Goal: Information Seeking & Learning: Learn about a topic

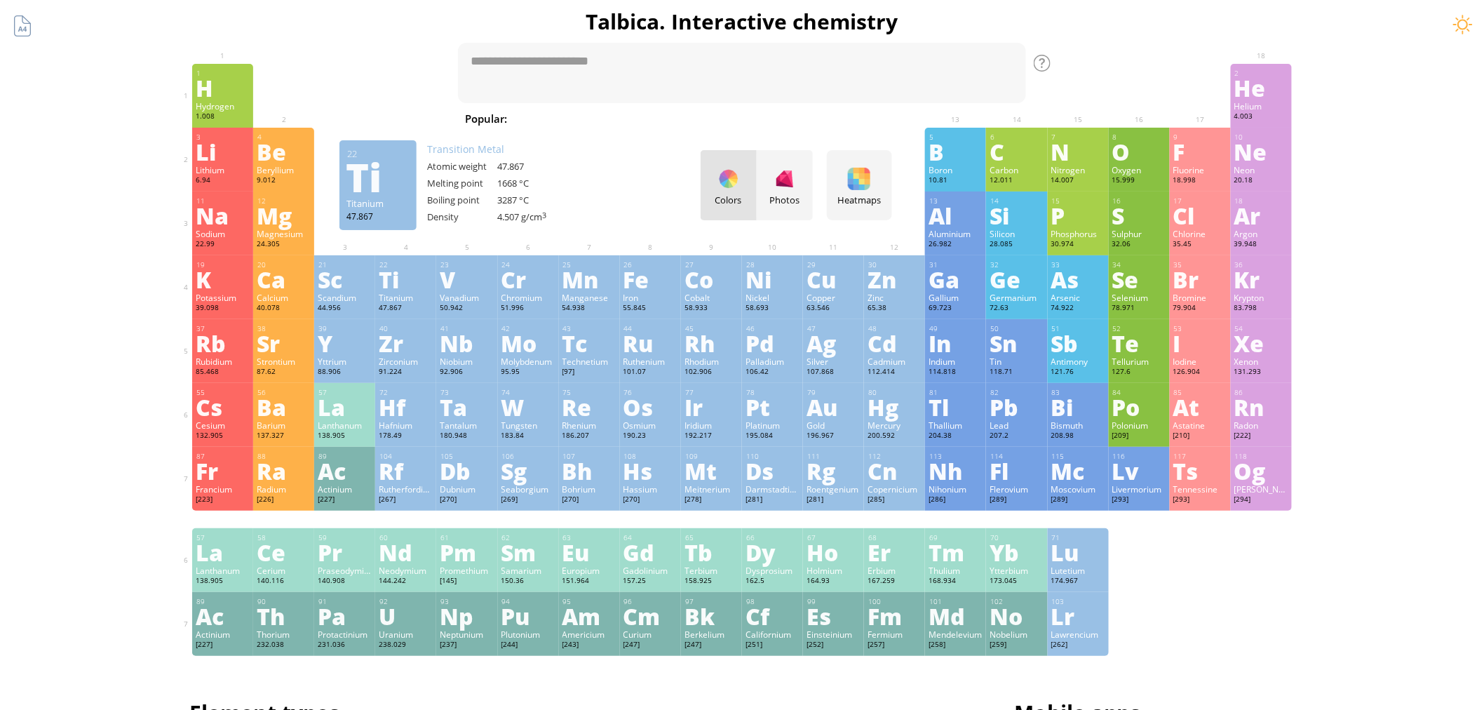
click at [413, 283] on div "Ti" at bounding box center [406, 279] width 54 height 22
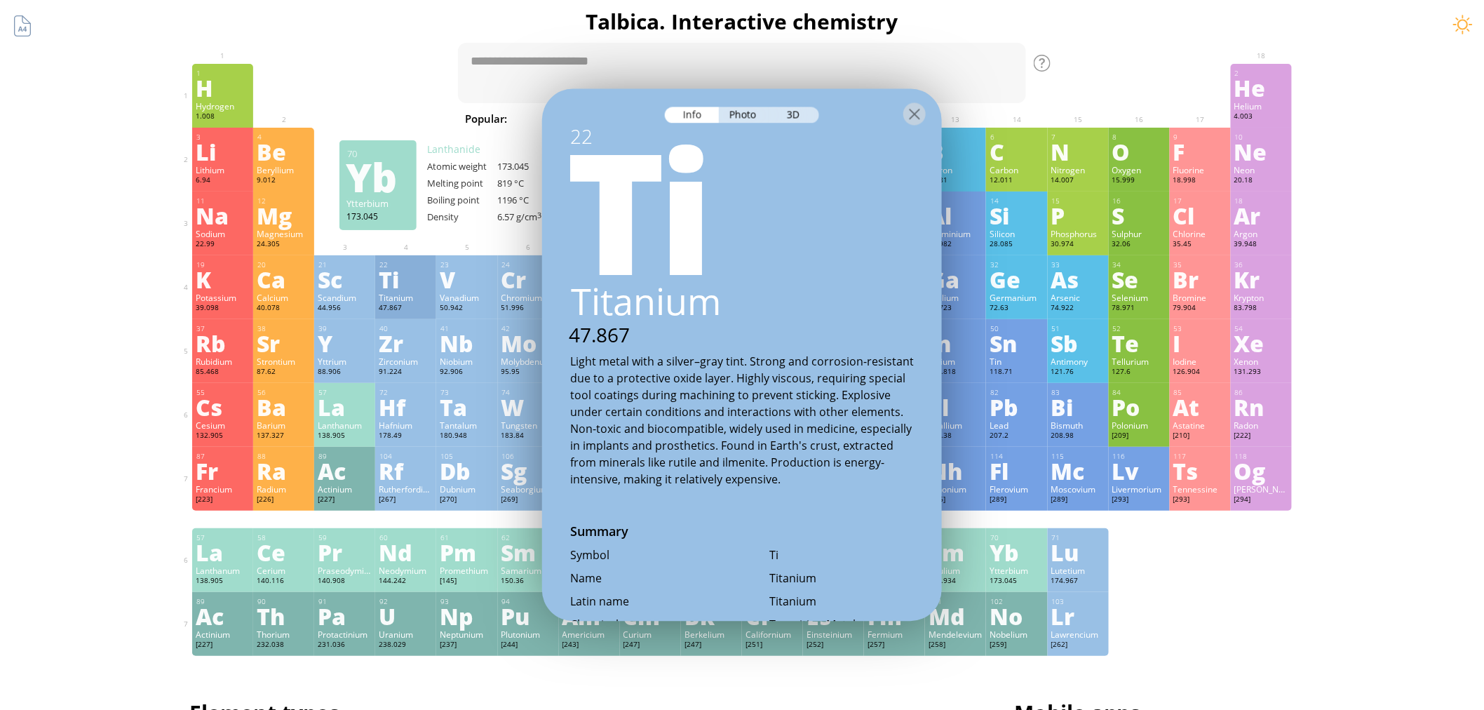
click at [394, 82] on div at bounding box center [405, 74] width 61 height 21
click at [920, 113] on div at bounding box center [915, 114] width 22 height 22
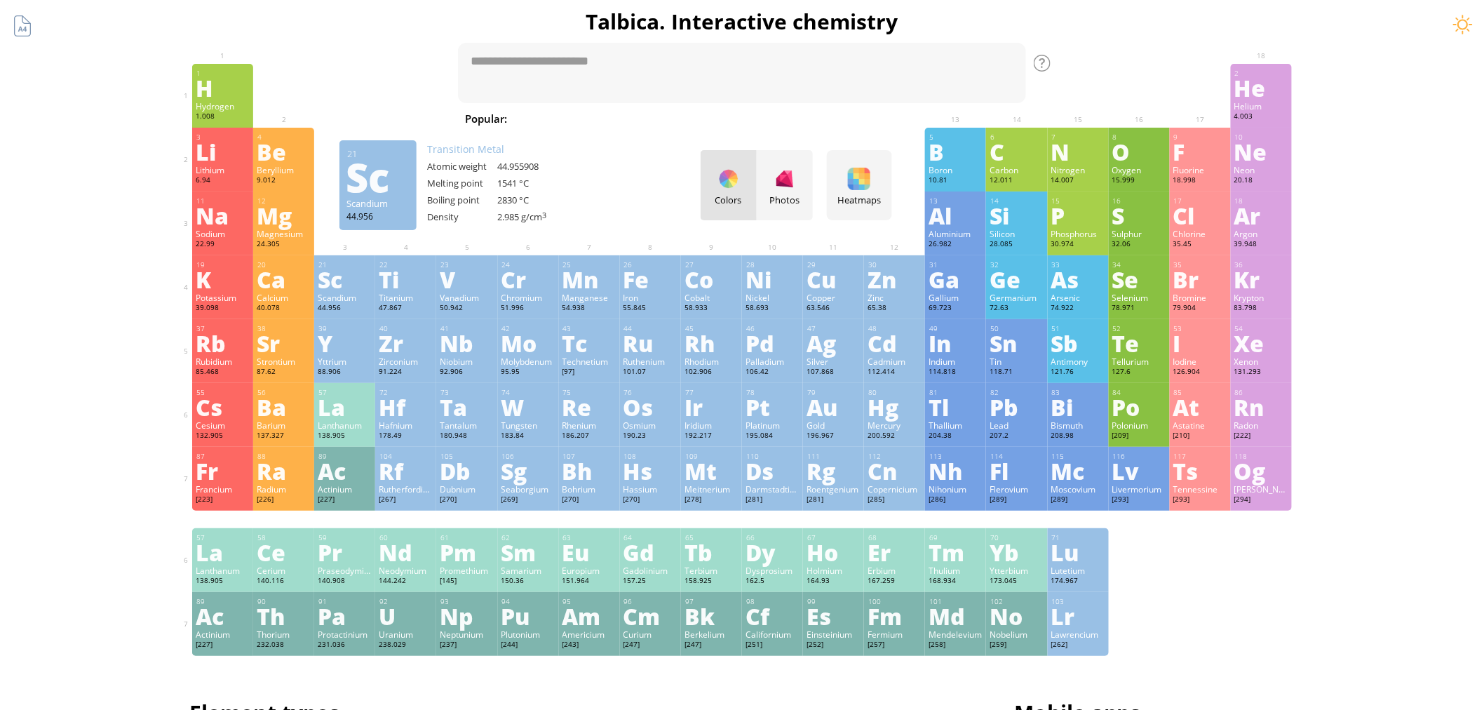
click at [354, 290] on div "21 Sc Scandium 44.956 0, +1, +2, +3 0, +1, +2, +3 1541 °C 2830 °C 2.985 g/cm 3 …" at bounding box center [344, 287] width 61 height 64
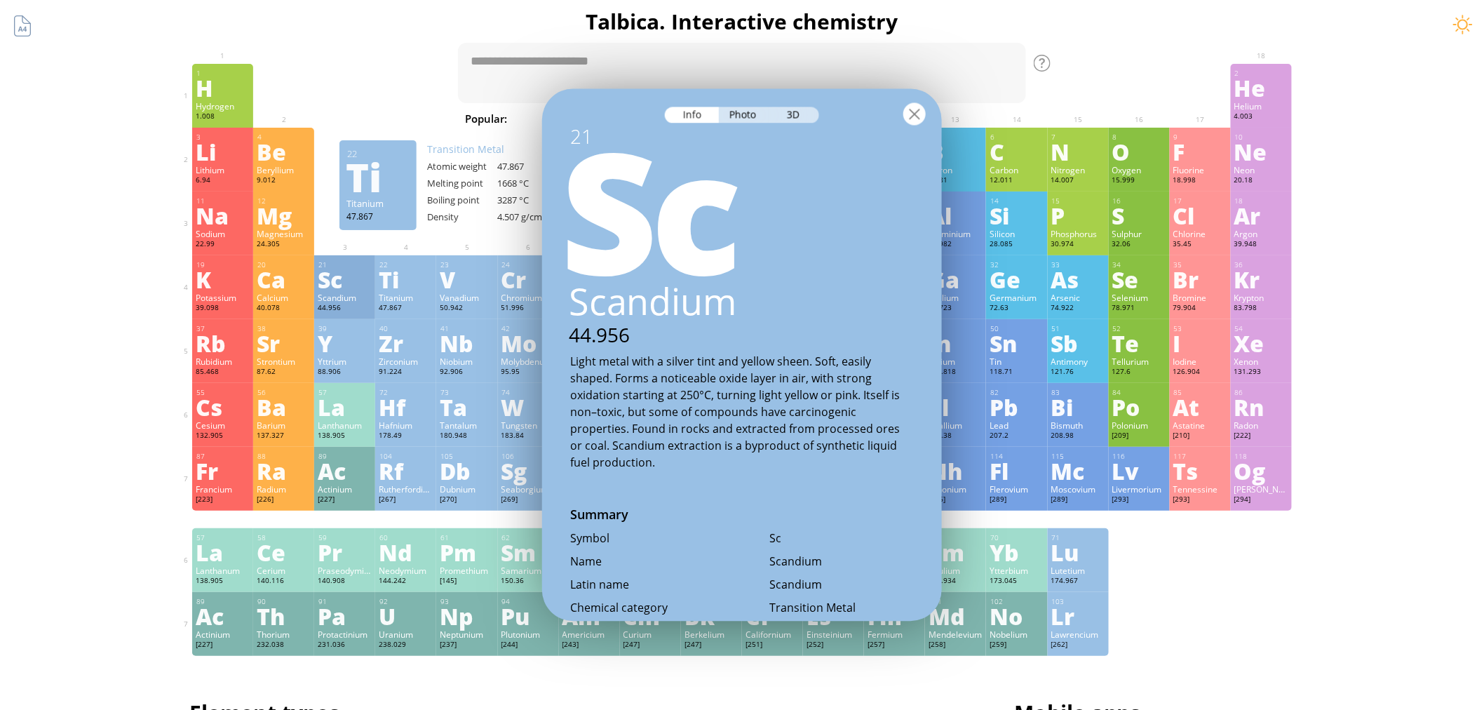
click at [919, 118] on div at bounding box center [915, 114] width 22 height 22
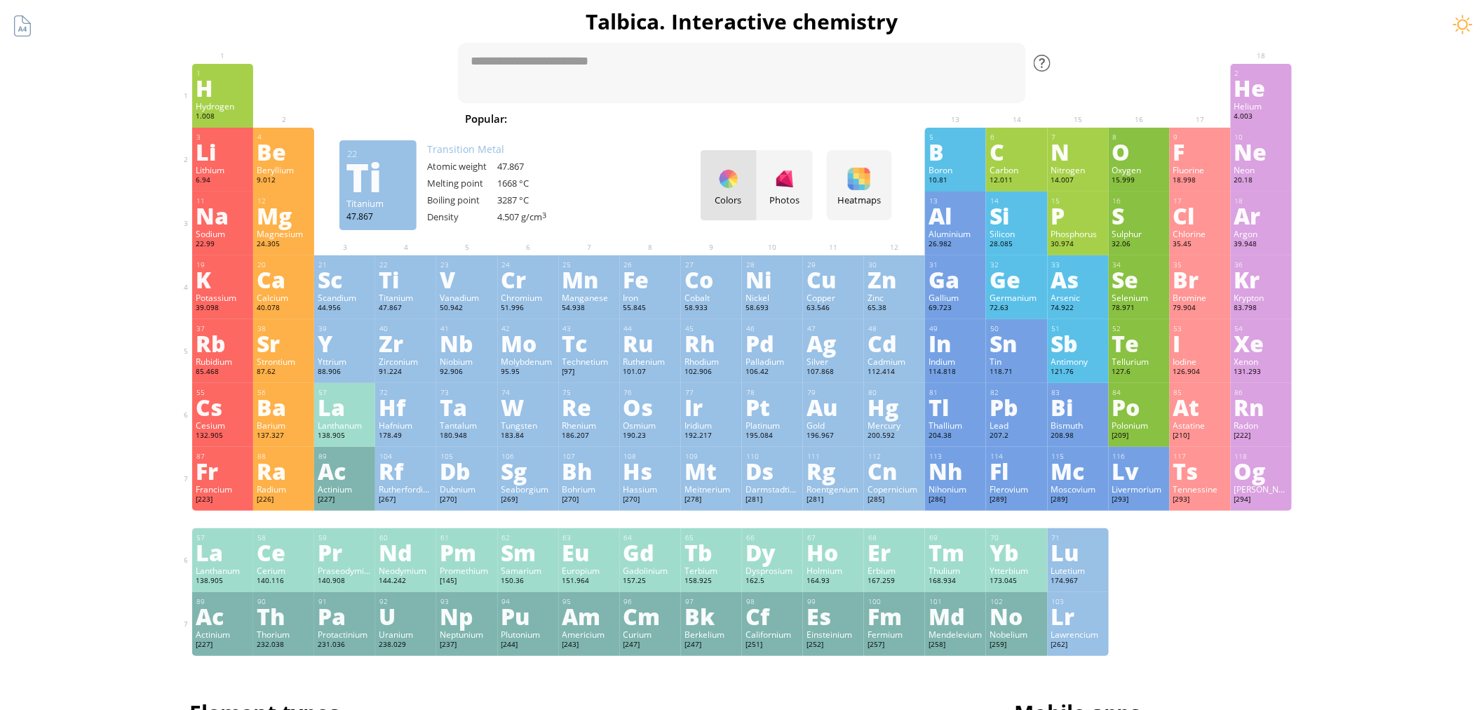
click at [1051, 64] on div at bounding box center [1042, 63] width 17 height 17
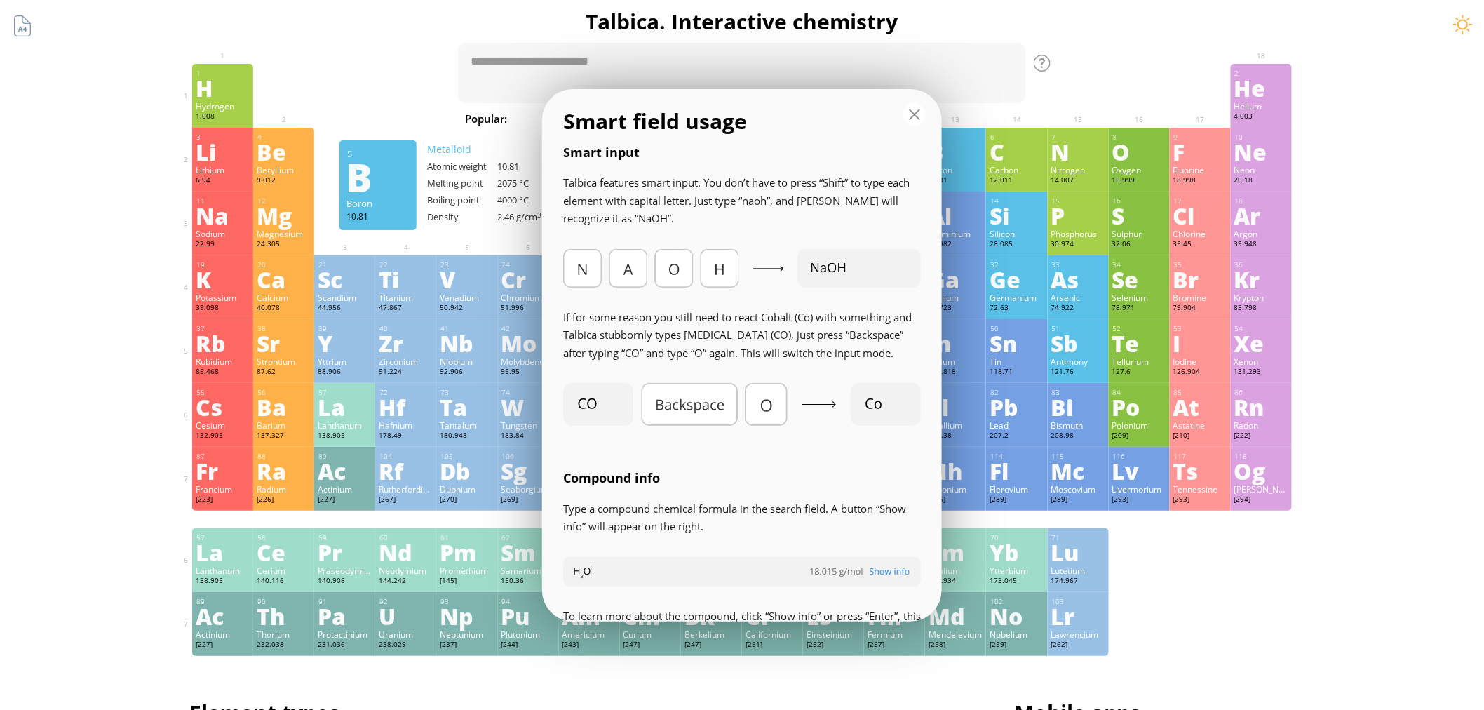
click at [915, 113] on div at bounding box center [915, 114] width 22 height 22
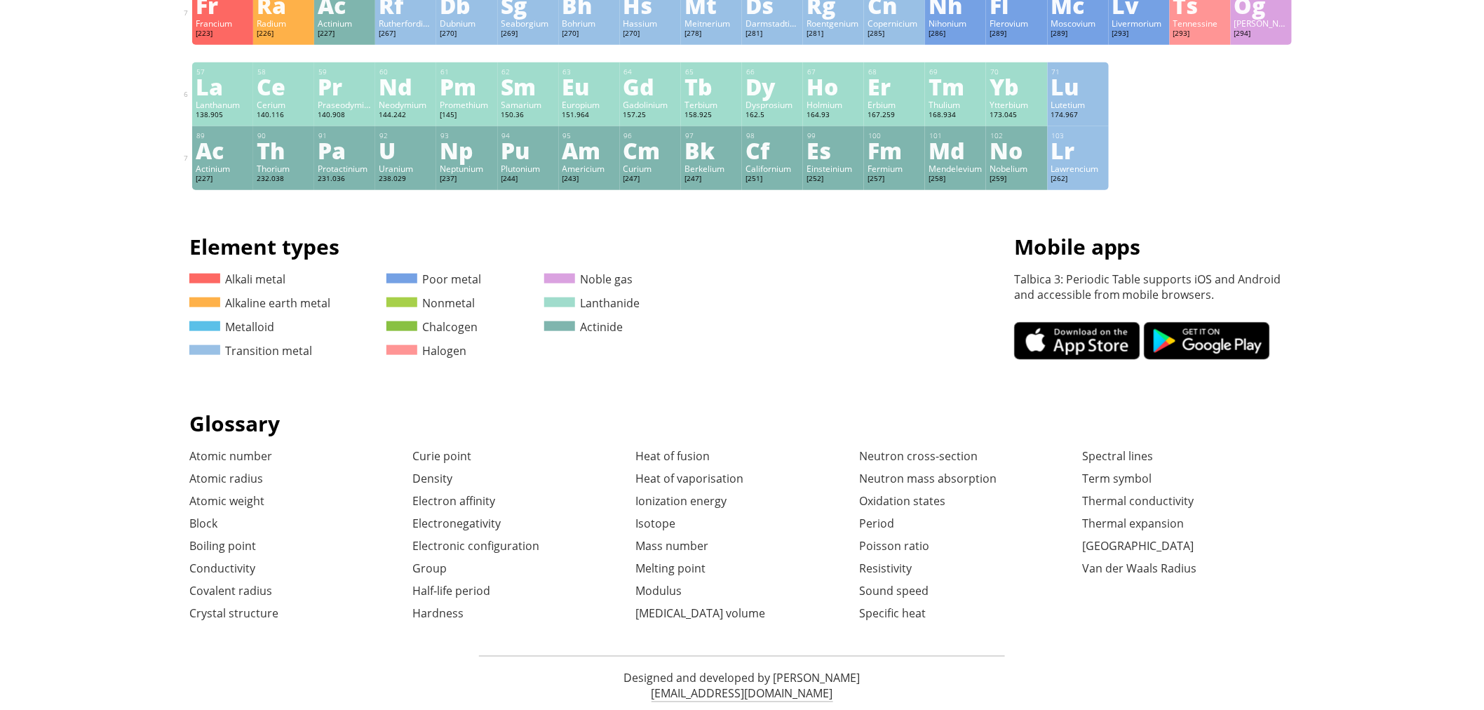
scroll to position [467, 0]
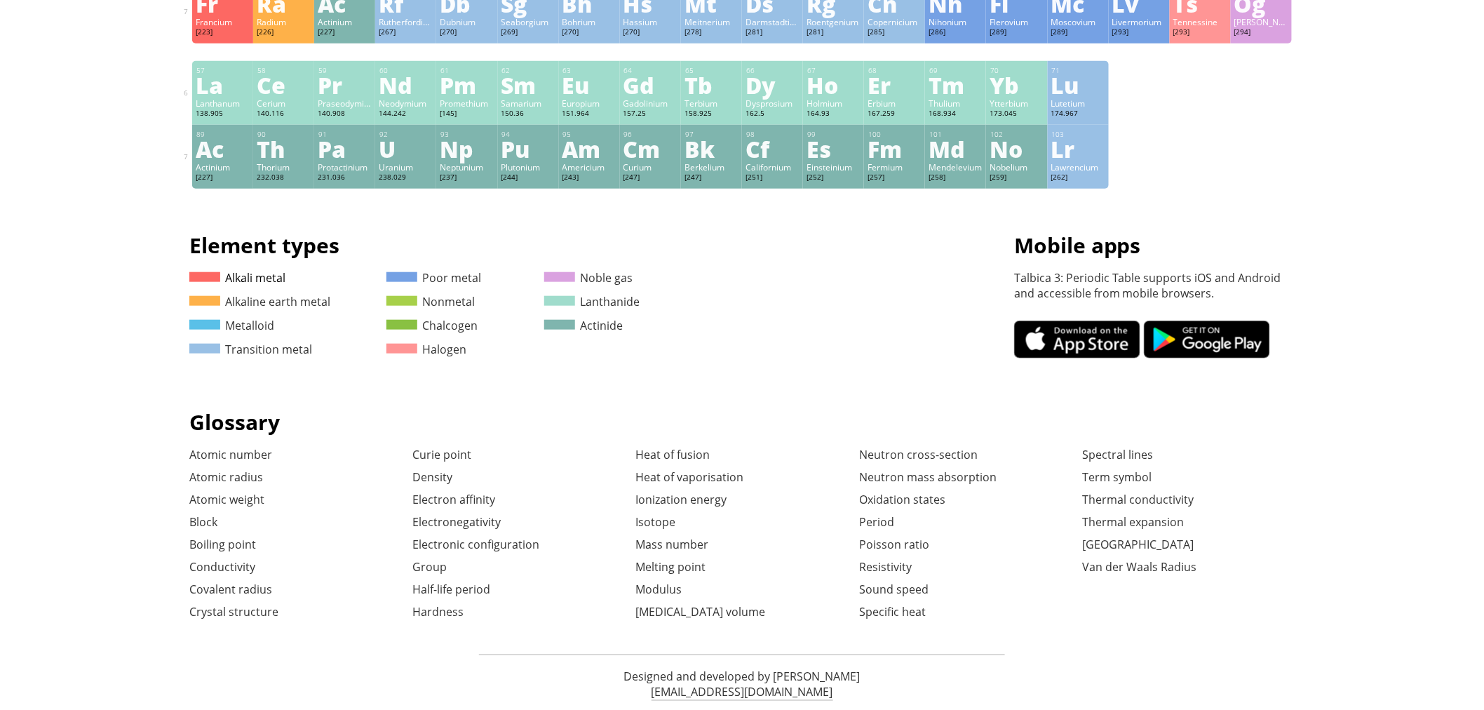
click at [251, 276] on link "Alkali metal" at bounding box center [237, 277] width 96 height 15
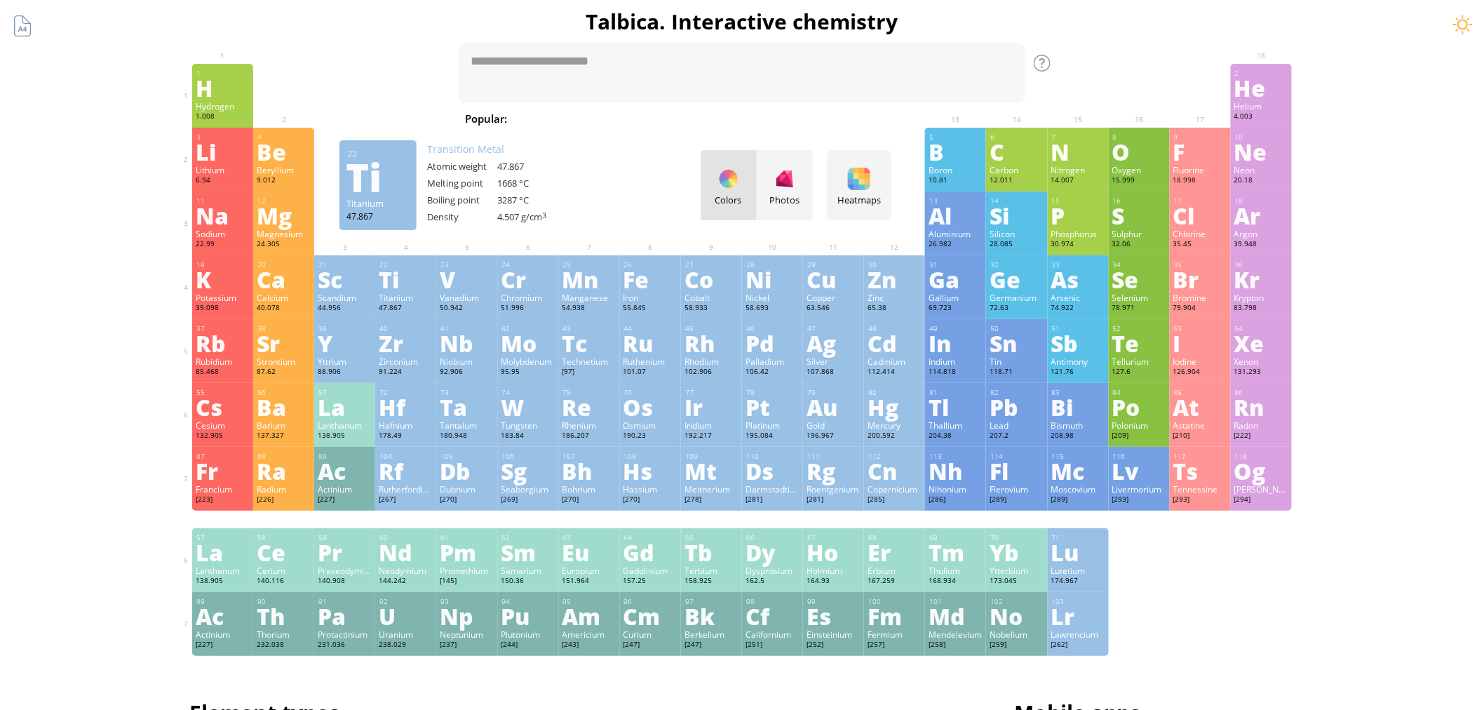
click at [397, 282] on div "Ti" at bounding box center [406, 279] width 54 height 22
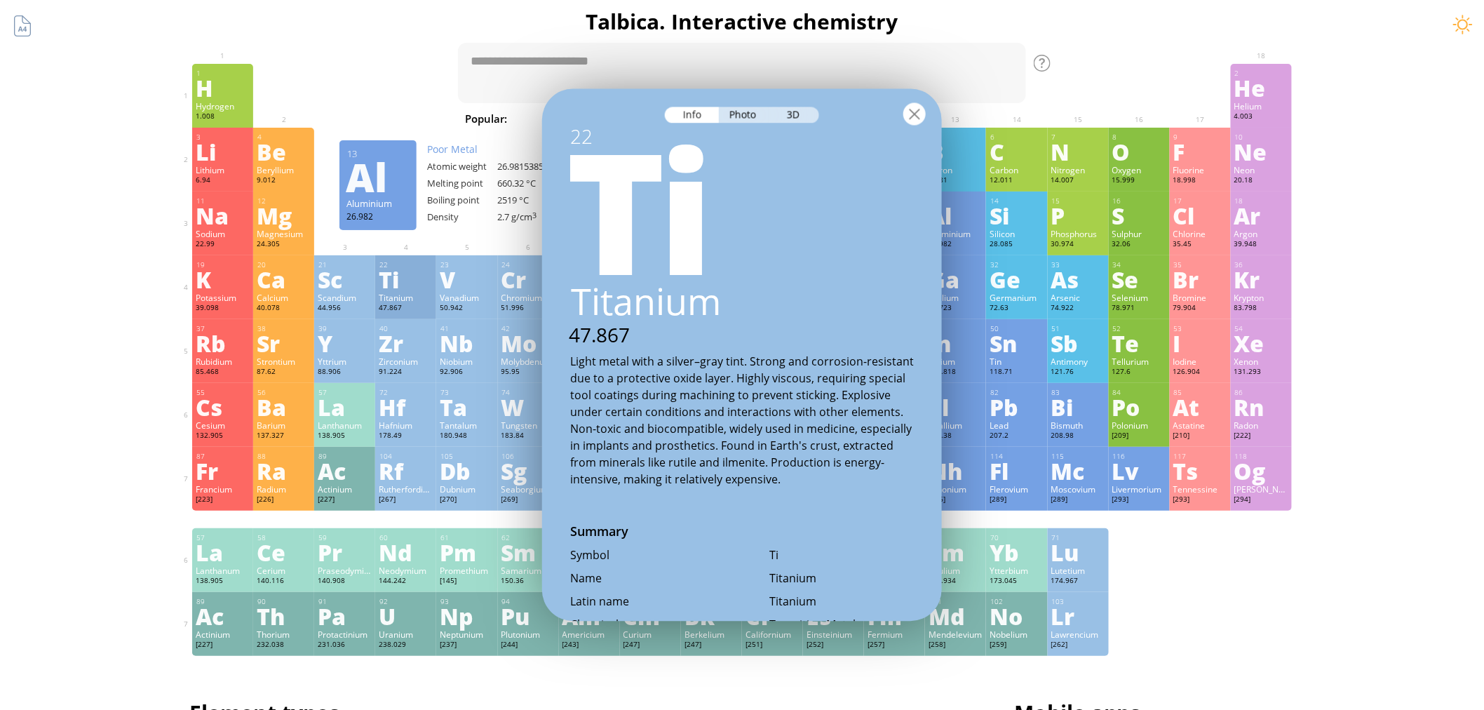
click at [920, 107] on div at bounding box center [915, 114] width 22 height 22
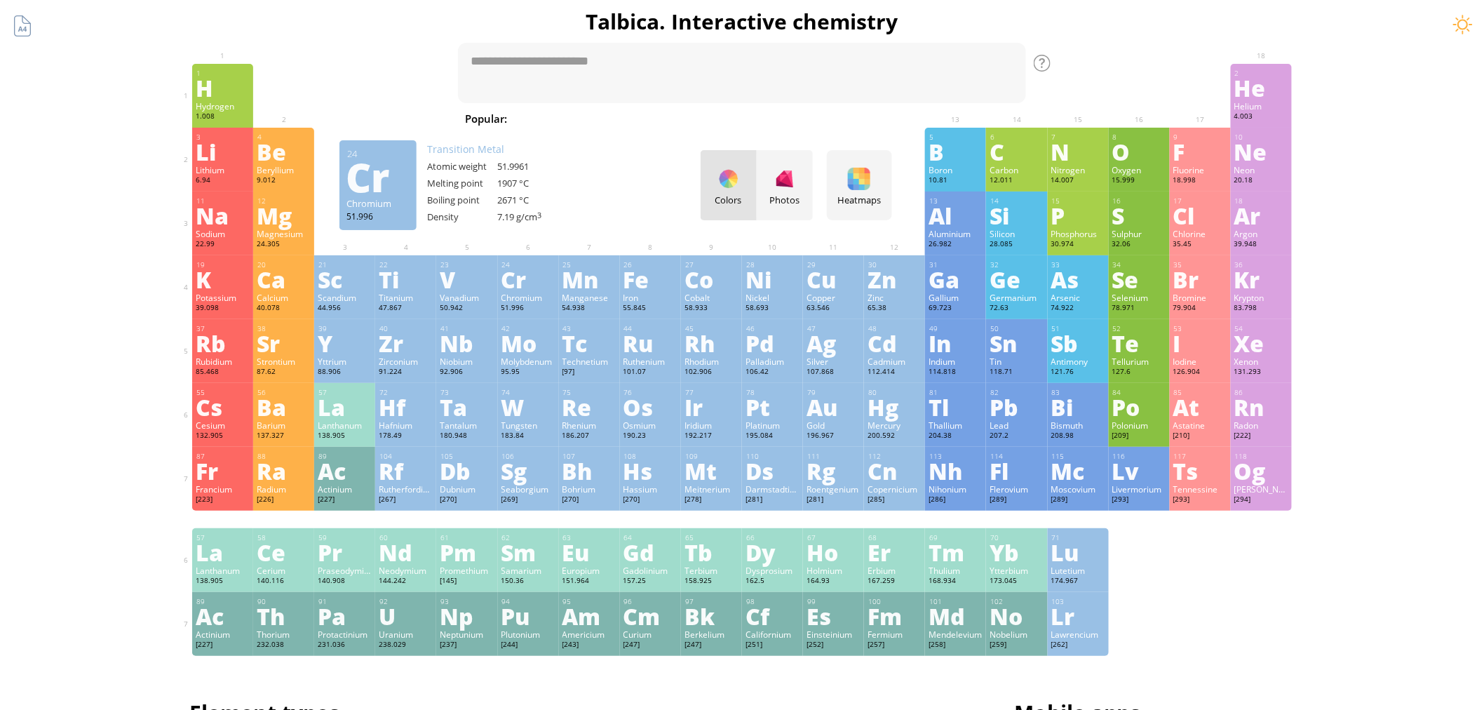
click at [530, 268] on div "Cr" at bounding box center [529, 279] width 54 height 22
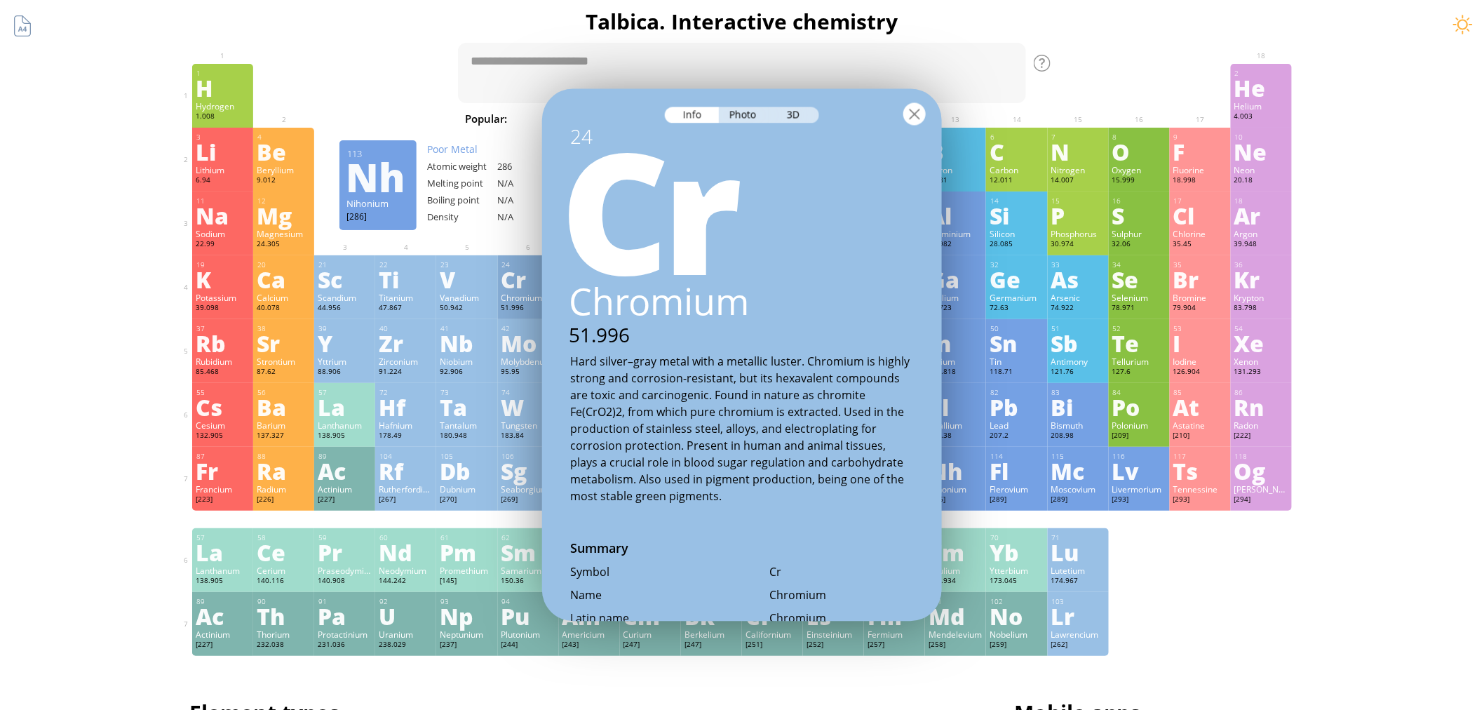
click at [921, 109] on div at bounding box center [915, 114] width 22 height 22
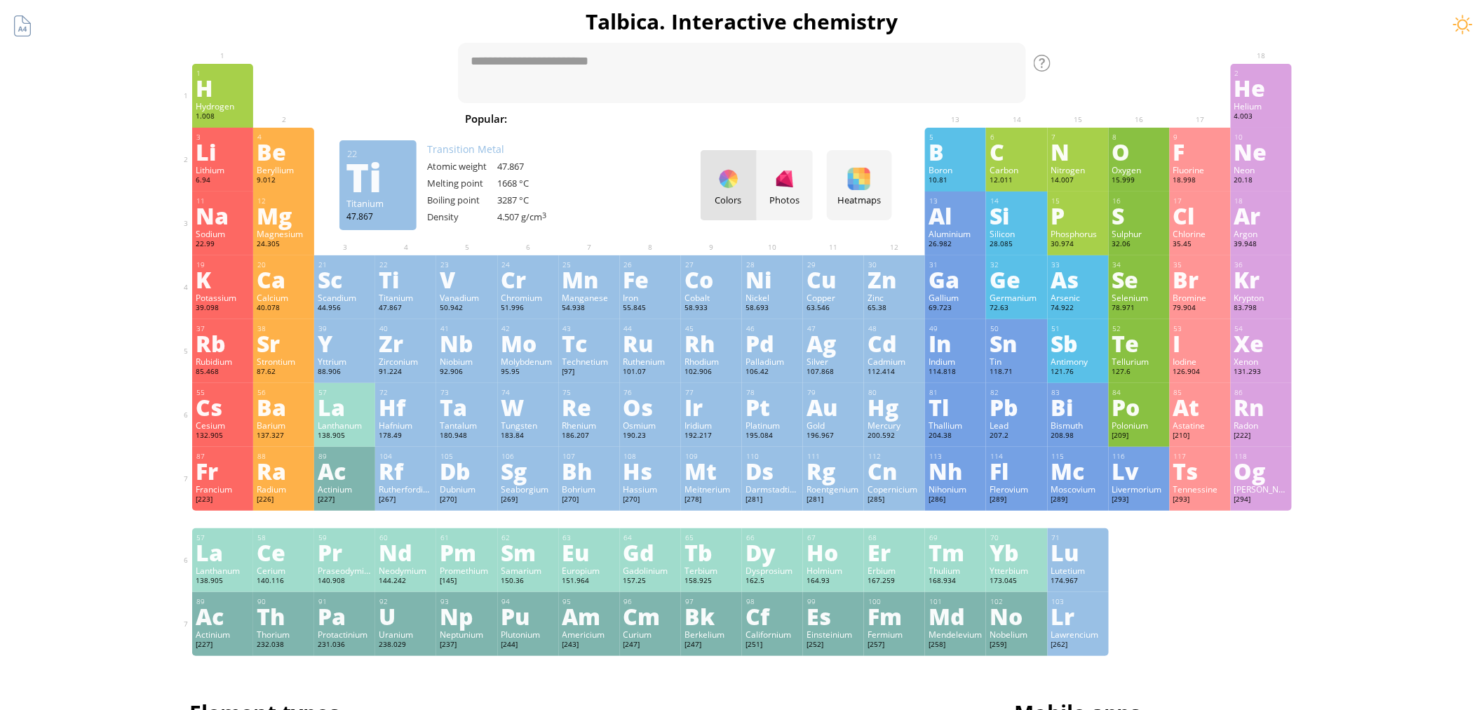
click at [403, 272] on div "Ti" at bounding box center [406, 279] width 54 height 22
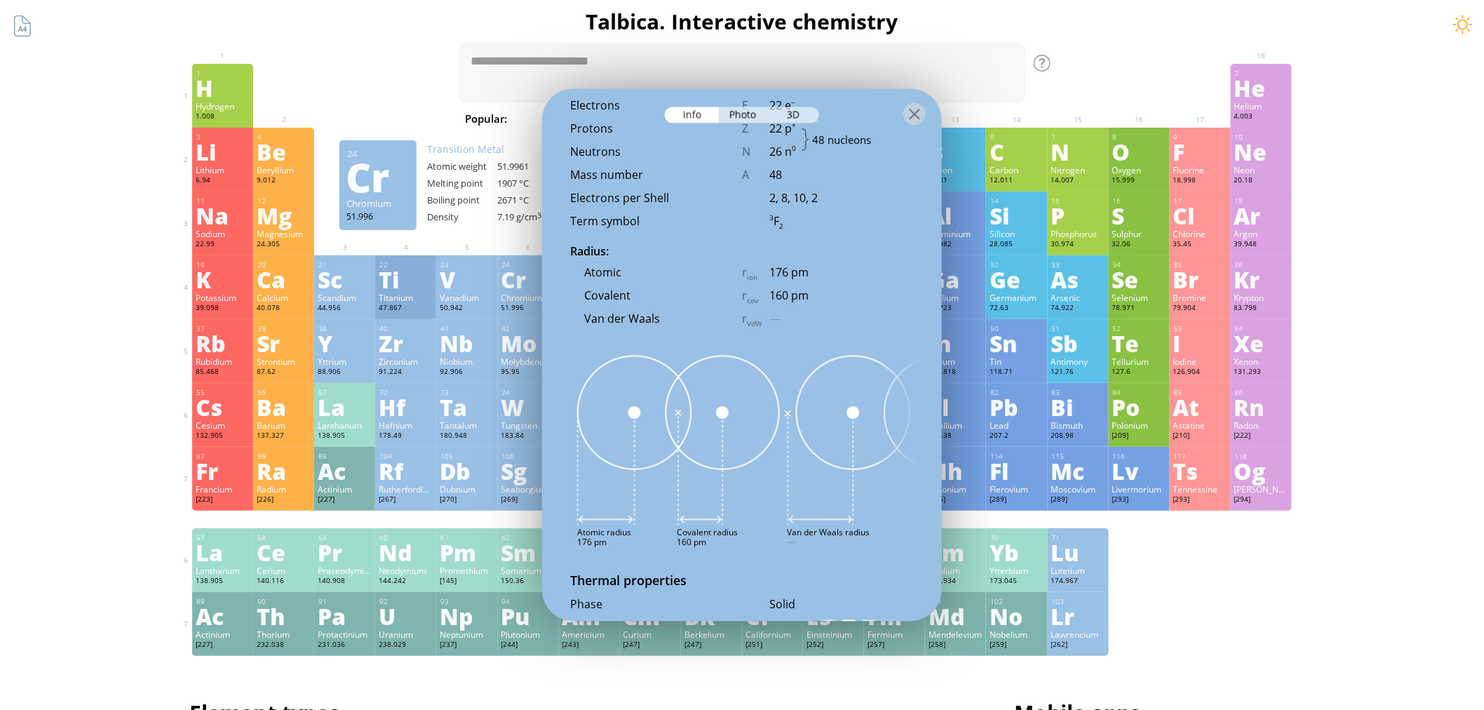
scroll to position [1169, 0]
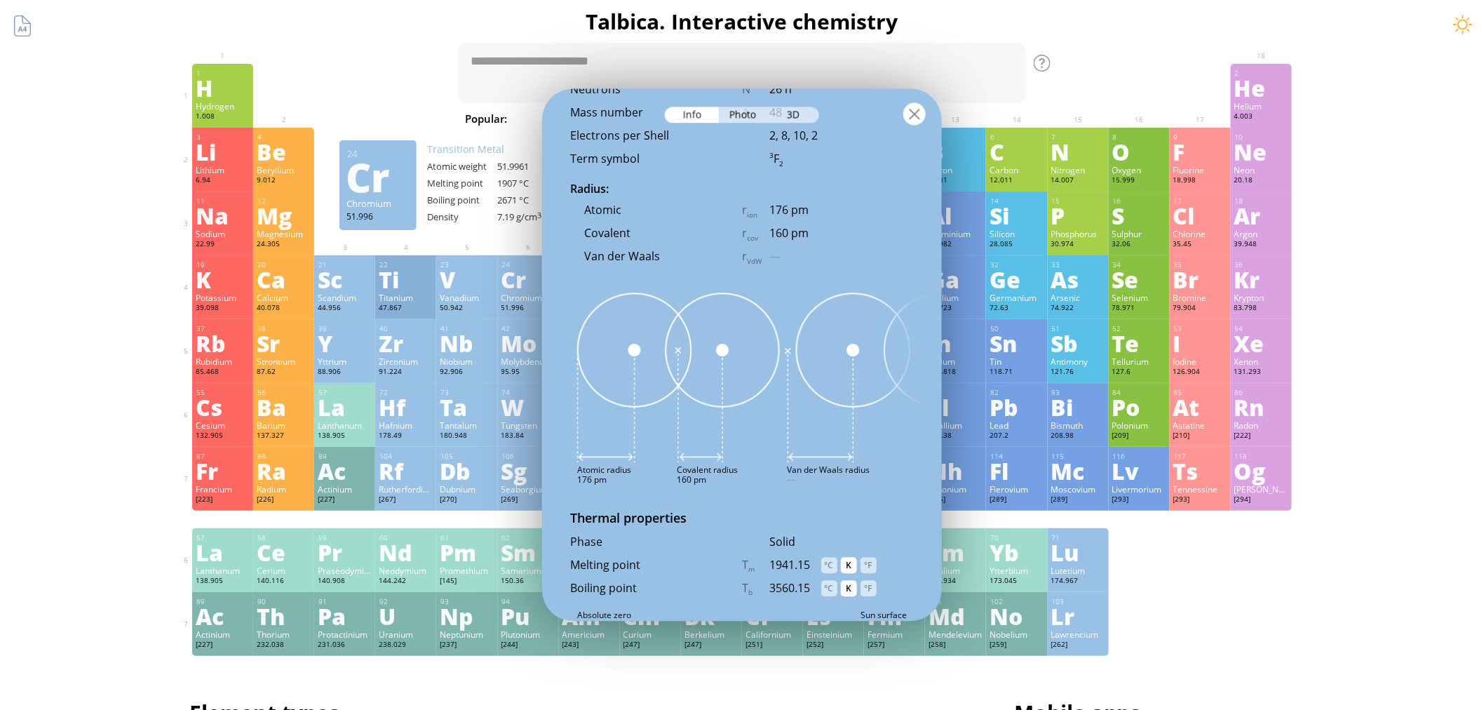
click at [920, 117] on div at bounding box center [915, 114] width 22 height 22
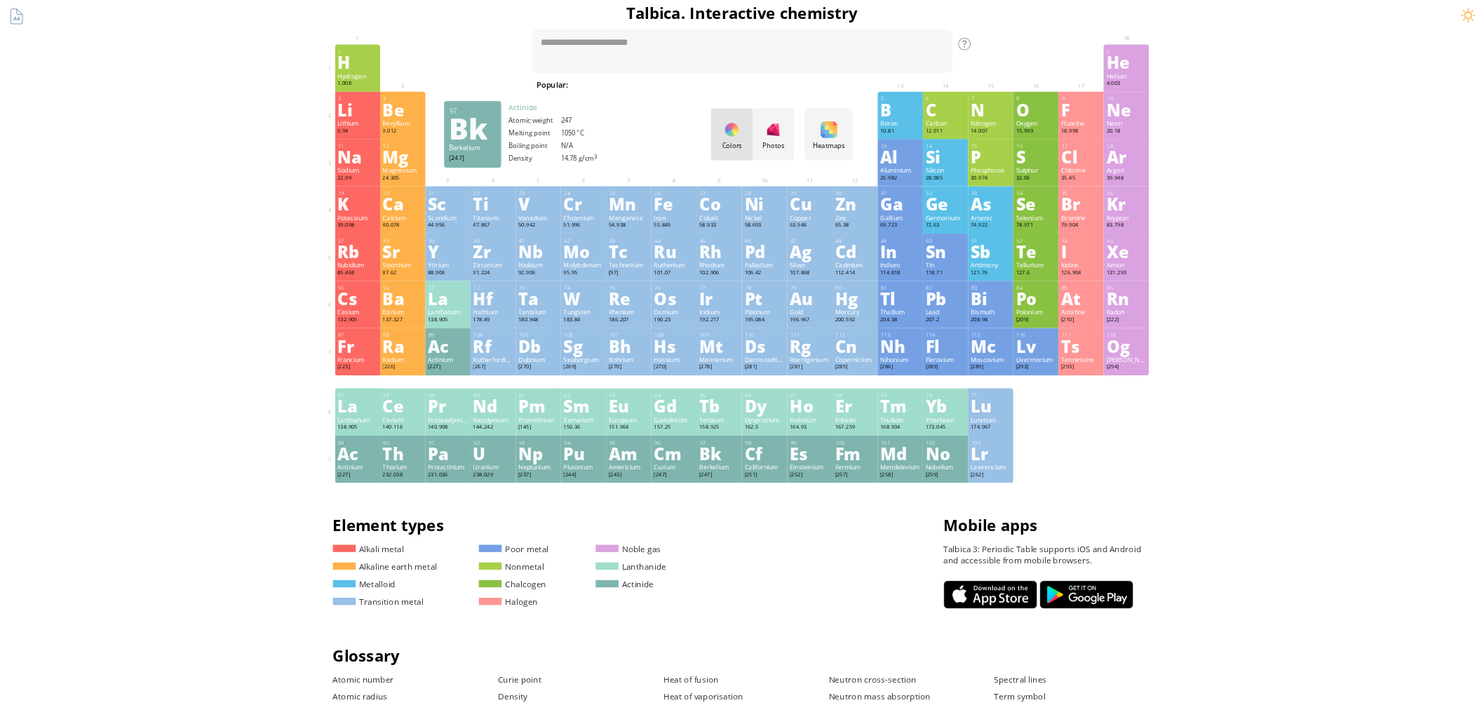
scroll to position [0, 0]
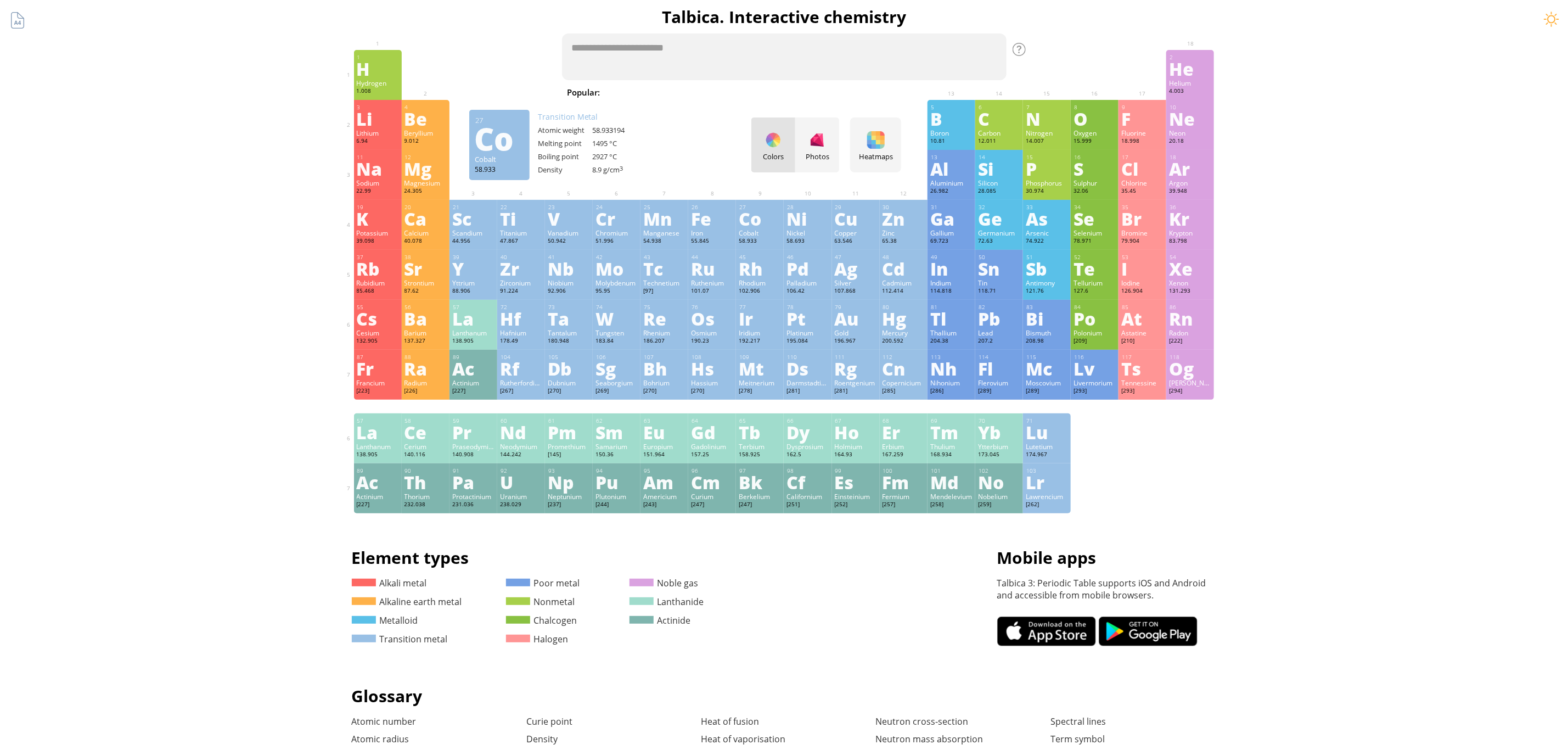
click at [651, 51] on textarea at bounding box center [784, 57] width 444 height 47
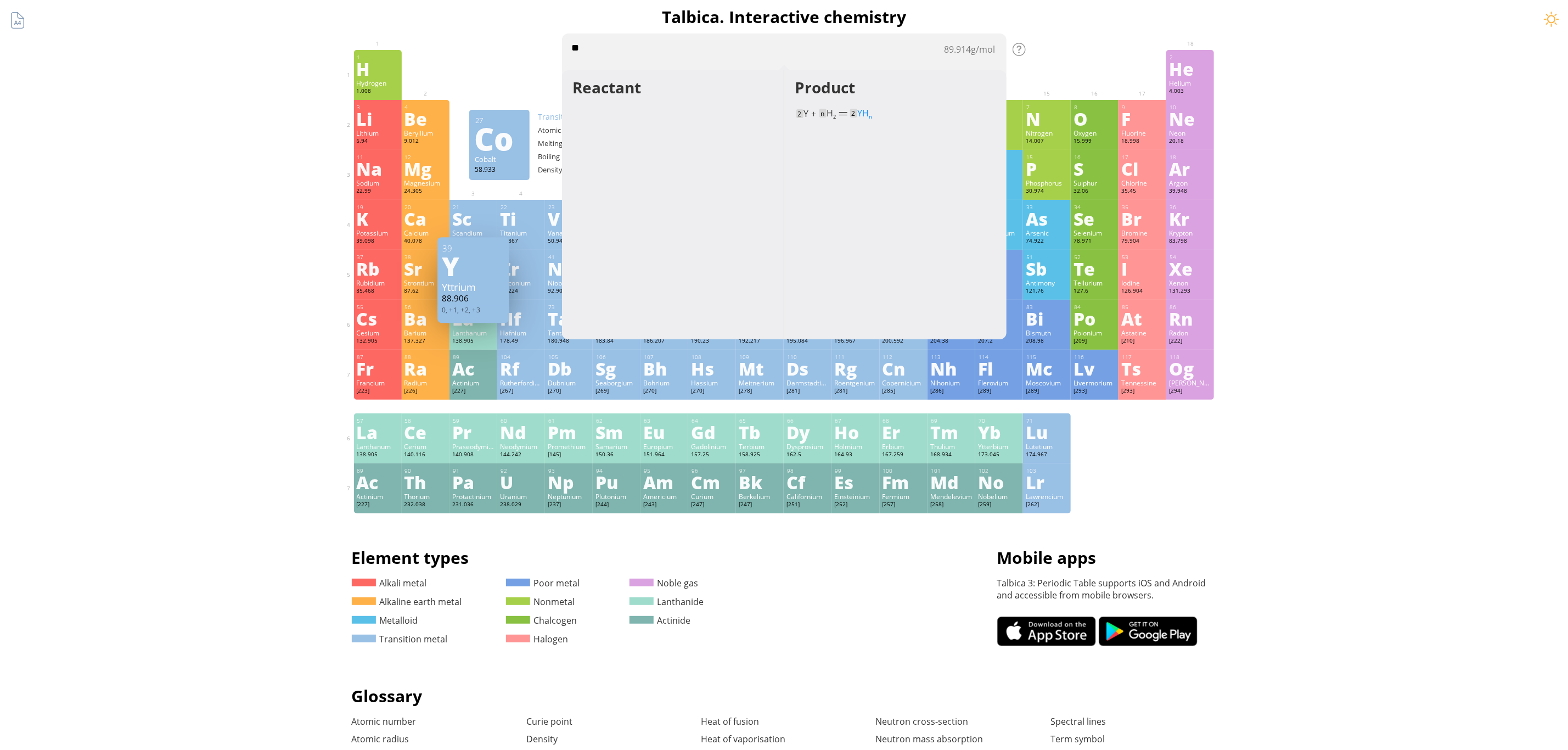
type textarea "*"
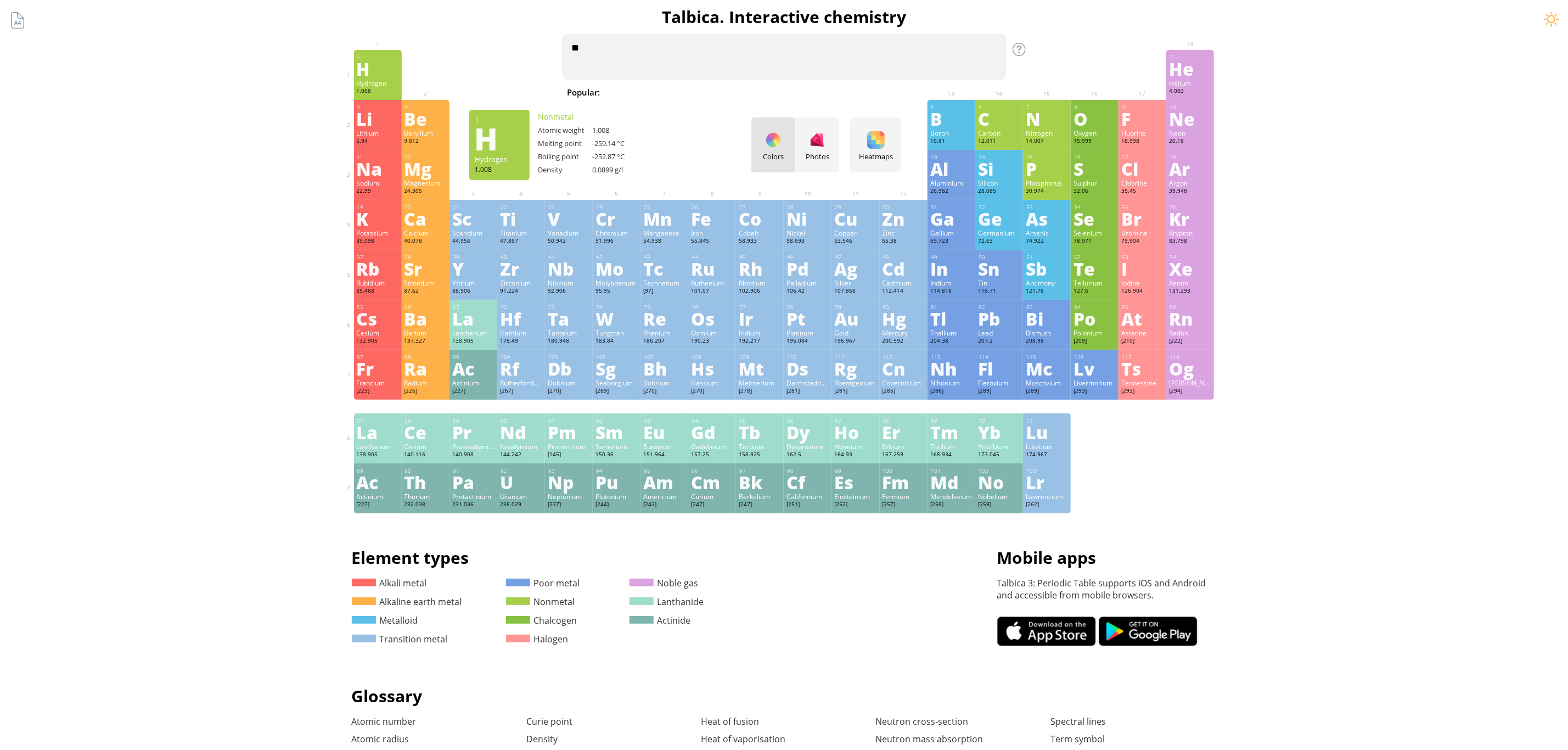
type textarea "*"
drag, startPoint x: 306, startPoint y: 175, endPoint x: 301, endPoint y: 178, distance: 5.8
click at [304, 176] on div "Summary Molecular formula Molecular weight Exact mass Monoisotopic mass Classif…" at bounding box center [784, 465] width 1568 height 931
click at [346, 13] on div "Summary Molecular formula Molecular weight Exact mass Monoisotopic mass Classif…" at bounding box center [784, 465] width 890 height 931
click at [1171, 365] on div "Summary Molecular formula Molecular weight Exact mass Monoisotopic mass Classif…" at bounding box center [784, 465] width 1568 height 931
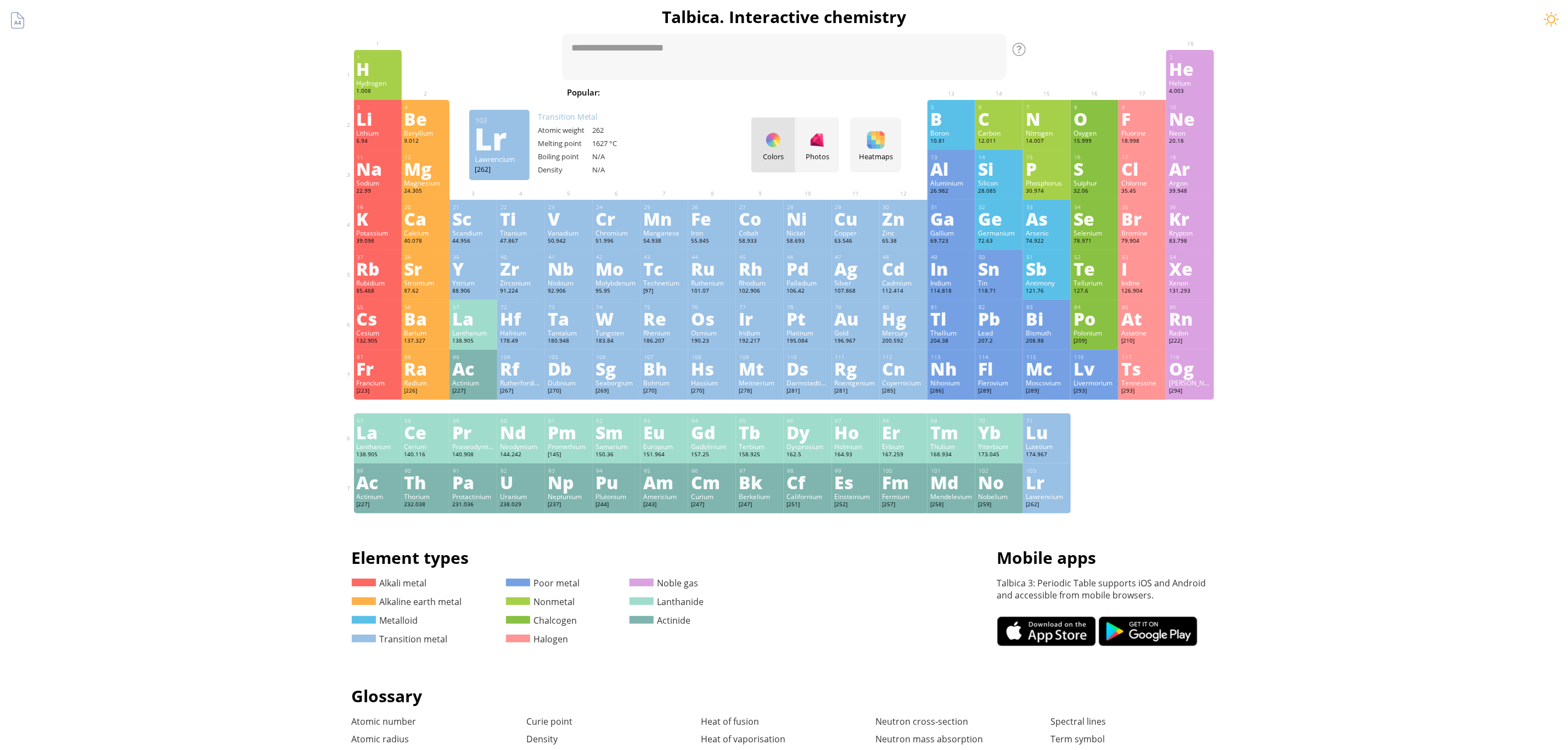
click at [1171, 555] on h1 "Glossary" at bounding box center [785, 696] width 865 height 23
click at [1171, 277] on div "Summary Molecular formula Molecular weight Exact mass Monoisotopic mass Classif…" at bounding box center [784, 465] width 1568 height 931
click at [425, 213] on div "Ca" at bounding box center [426, 218] width 42 height 17
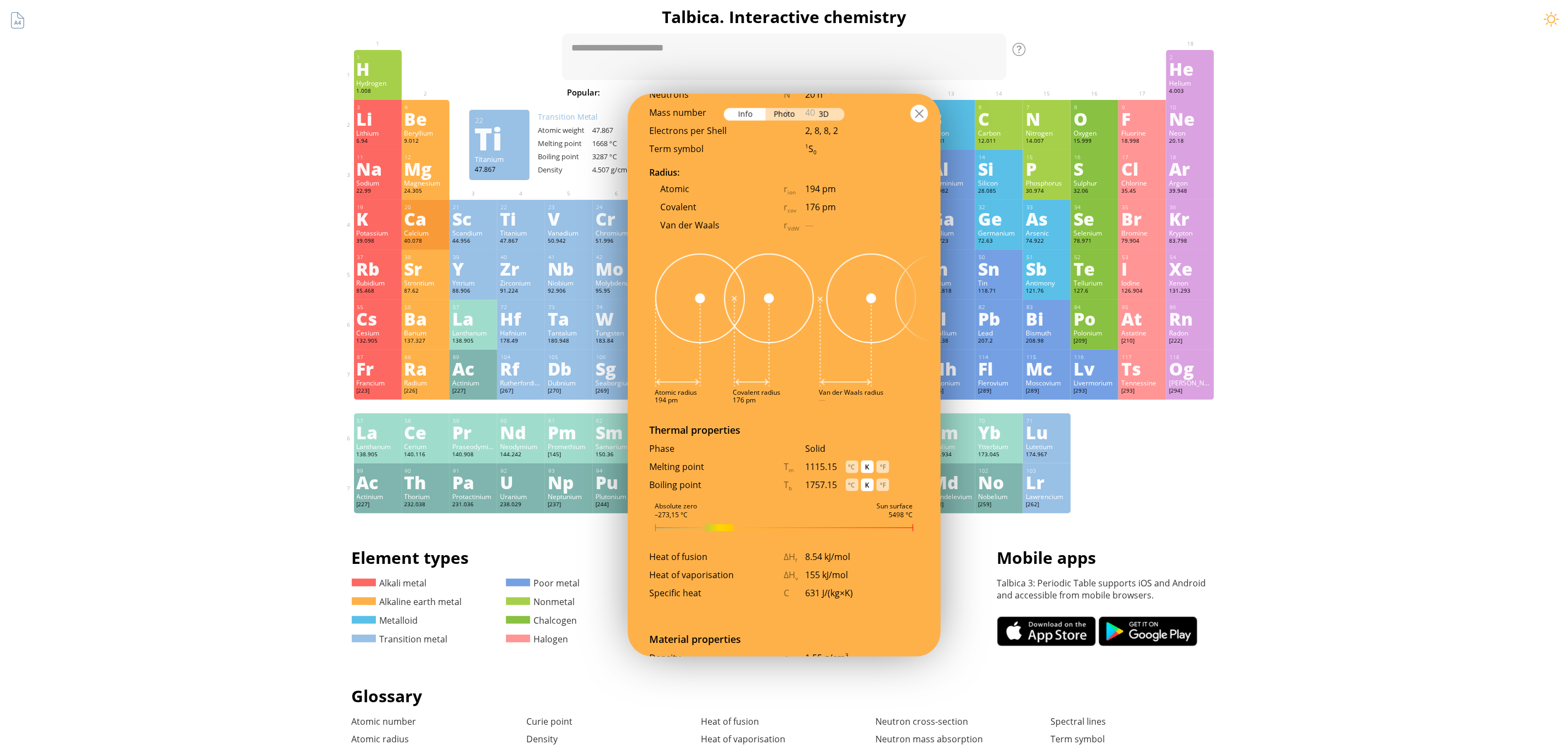
click at [922, 119] on div at bounding box center [919, 114] width 17 height 17
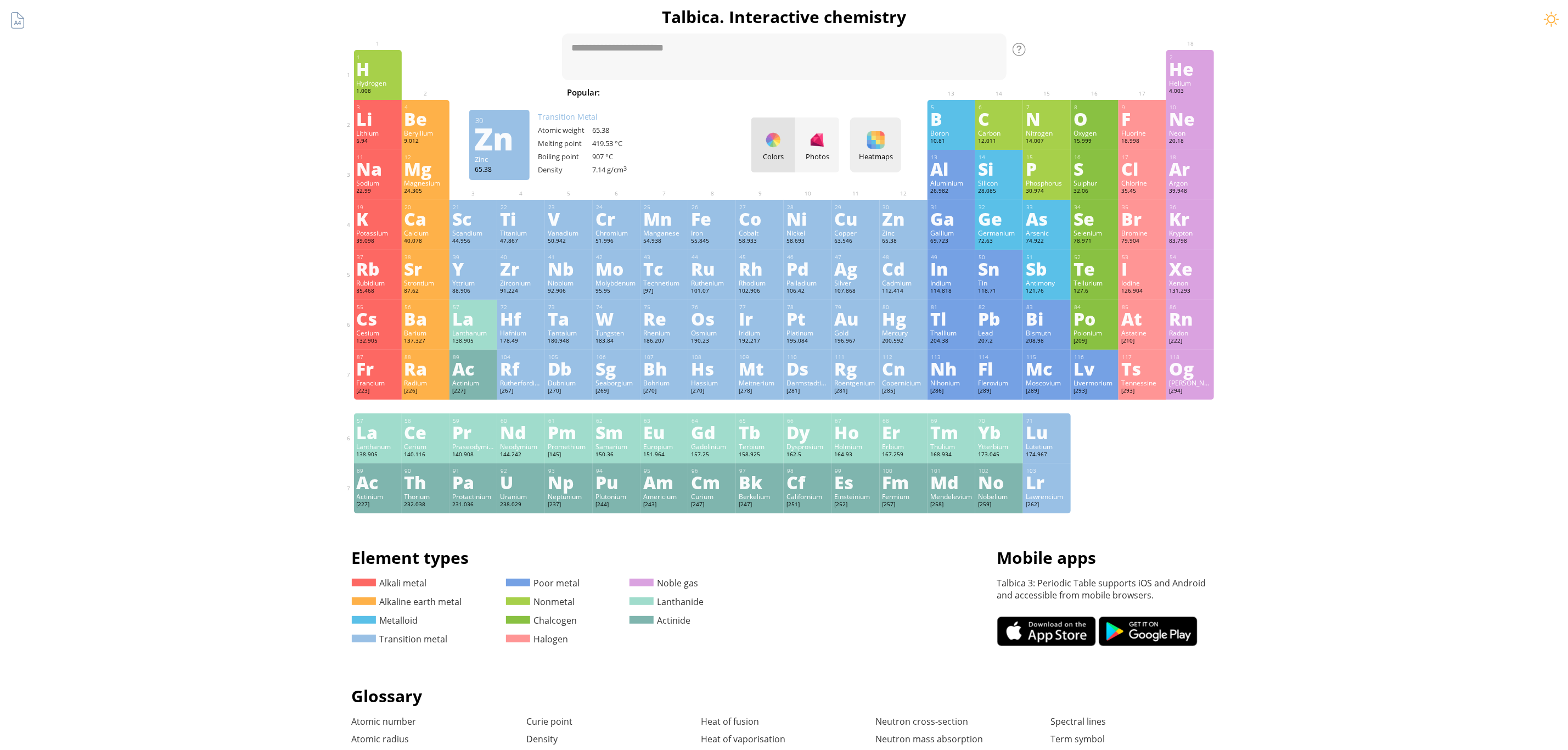
click at [883, 139] on div at bounding box center [876, 140] width 17 height 17
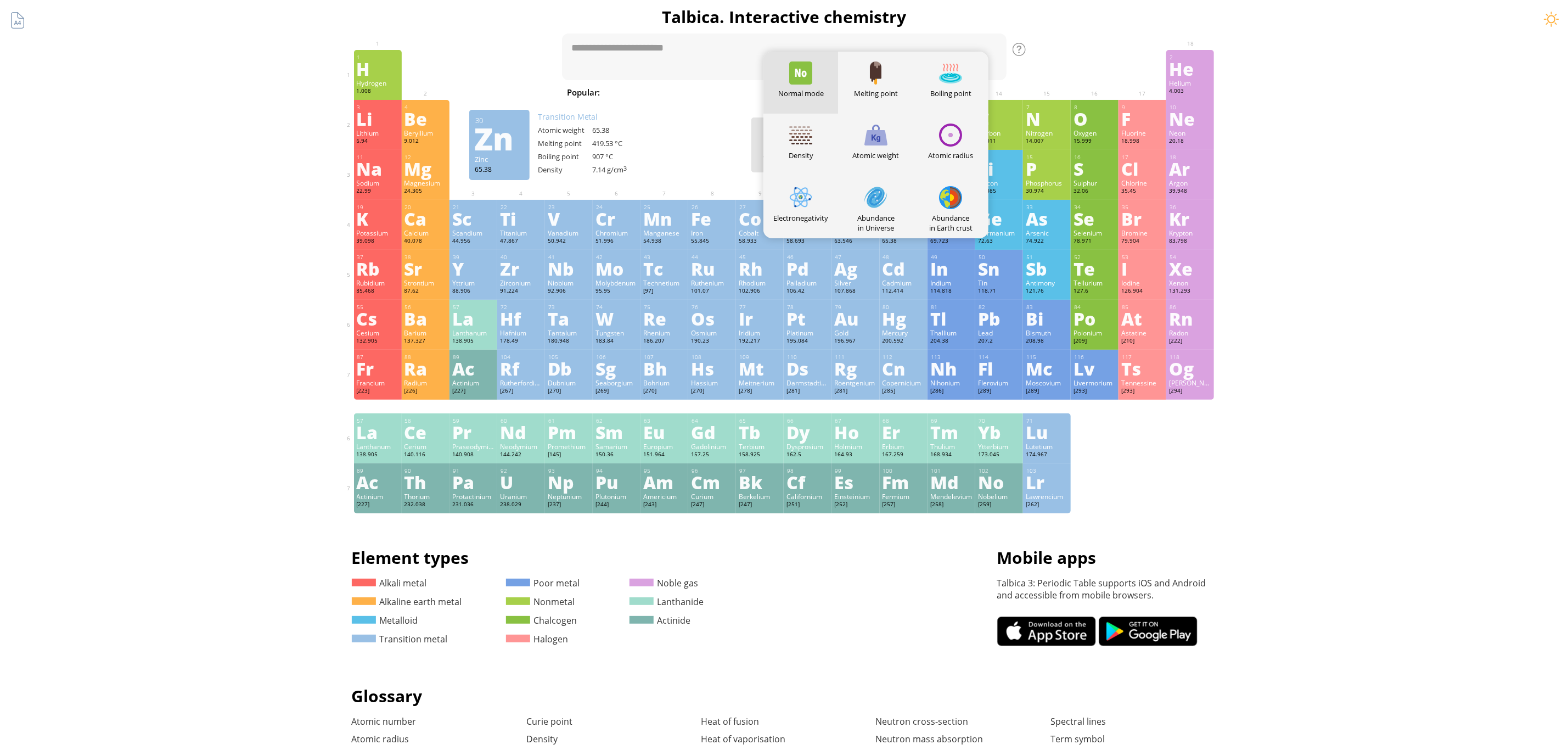
click at [685, 177] on div "11 Na Sodium 22.99 −1, 0, +1 −1, 0, +1 97.72 °C 883 °C 0.968 g/cm 3 [Ne]3s 1 12…" at bounding box center [785, 175] width 861 height 50
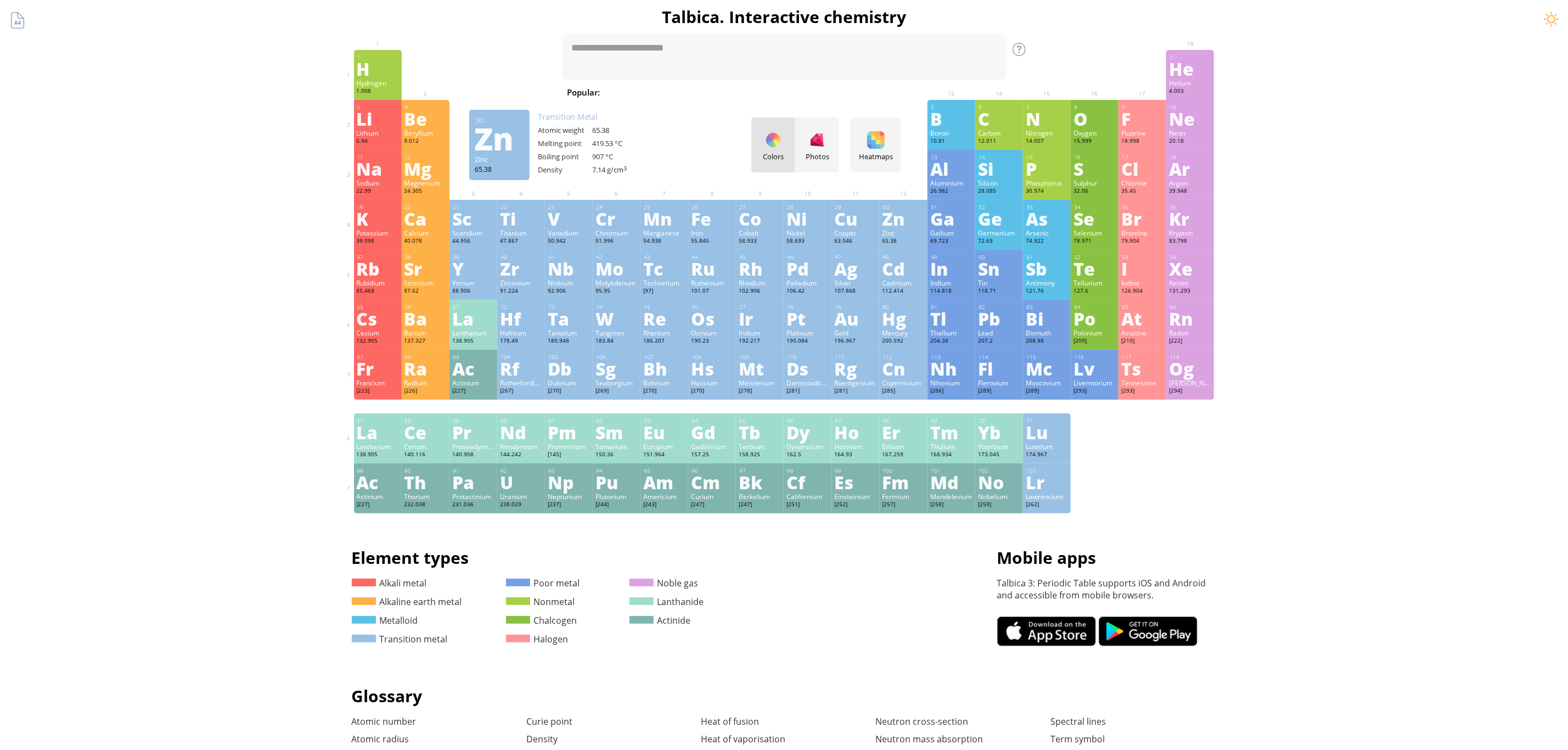
click at [796, 149] on div "Colors Photos" at bounding box center [795, 145] width 88 height 55
click at [822, 142] on div at bounding box center [817, 140] width 17 height 17
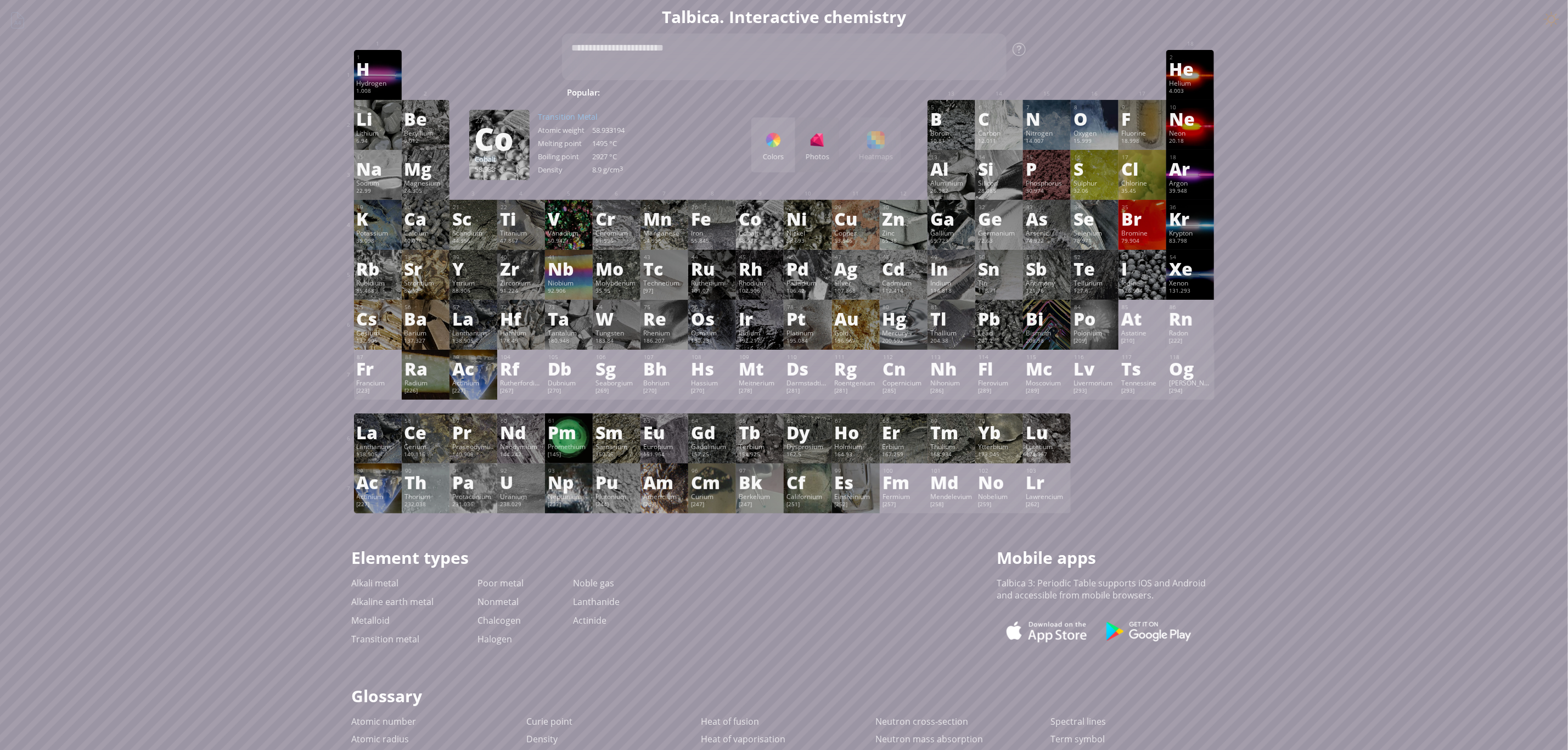
click at [789, 142] on div "Colors" at bounding box center [773, 145] width 44 height 55
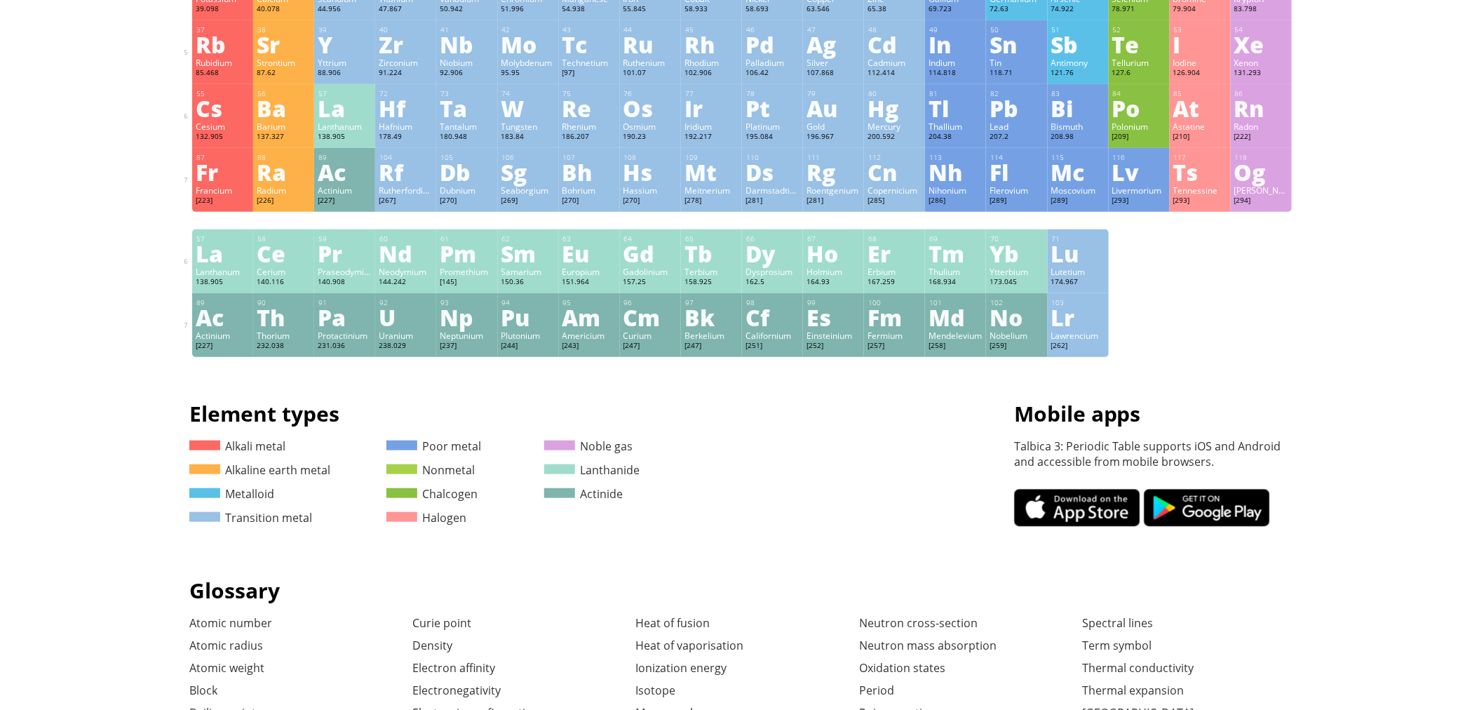
scroll to position [311, 0]
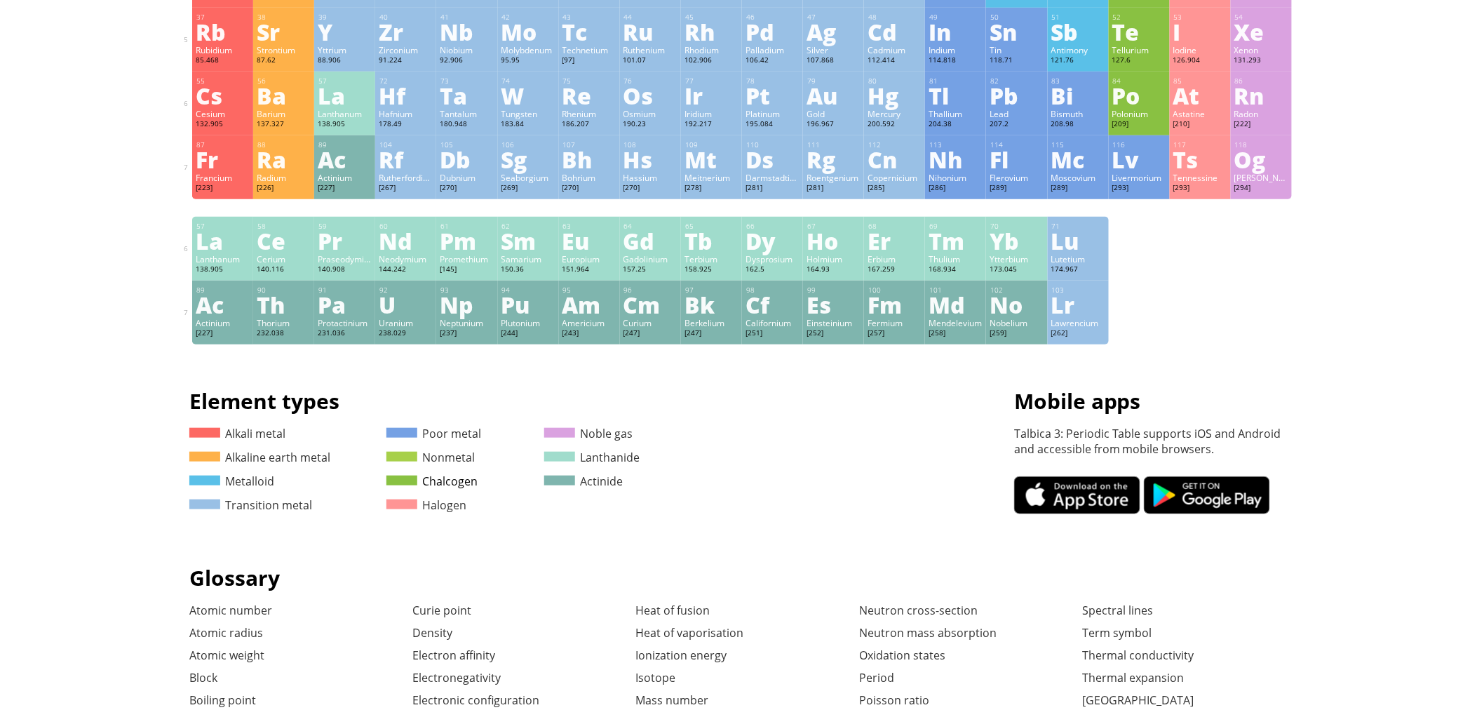
click at [459, 478] on link "Chalcogen" at bounding box center [432, 481] width 91 height 15
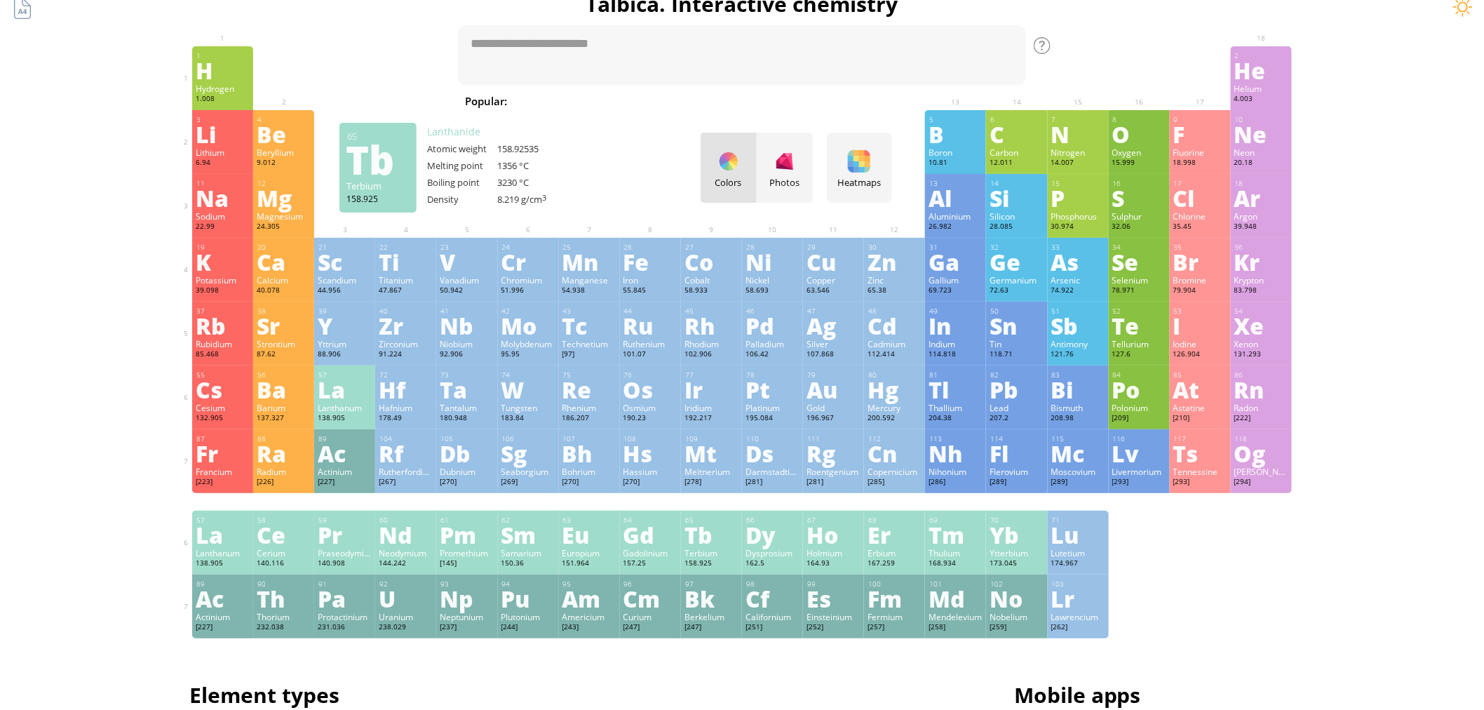
scroll to position [0, 0]
